Goal: Task Accomplishment & Management: Manage account settings

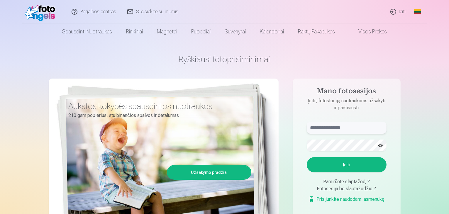
click at [339, 128] on input "text" at bounding box center [347, 128] width 80 height 12
type input "**********"
click at [350, 162] on button "Įeiti" at bounding box center [347, 164] width 80 height 15
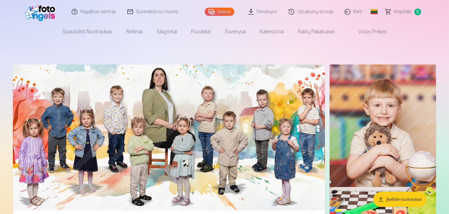
click at [212, 165] on img at bounding box center [169, 145] width 312 height 160
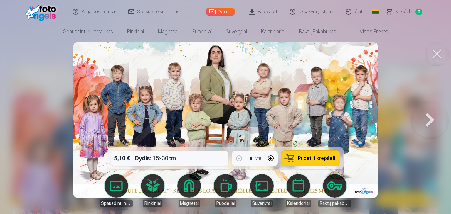
click at [430, 121] on button at bounding box center [430, 120] width 38 height 43
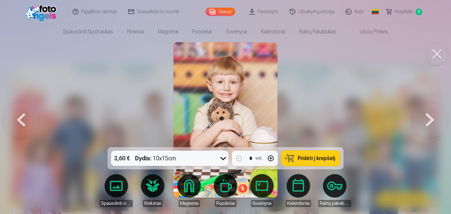
click at [327, 112] on div at bounding box center [225, 107] width 451 height 214
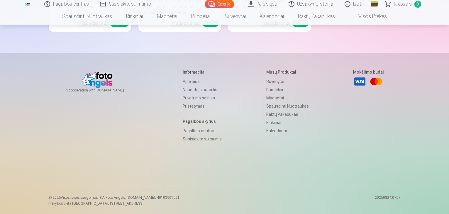
scroll to position [9183, 0]
